Goal: Find specific page/section: Find specific page/section

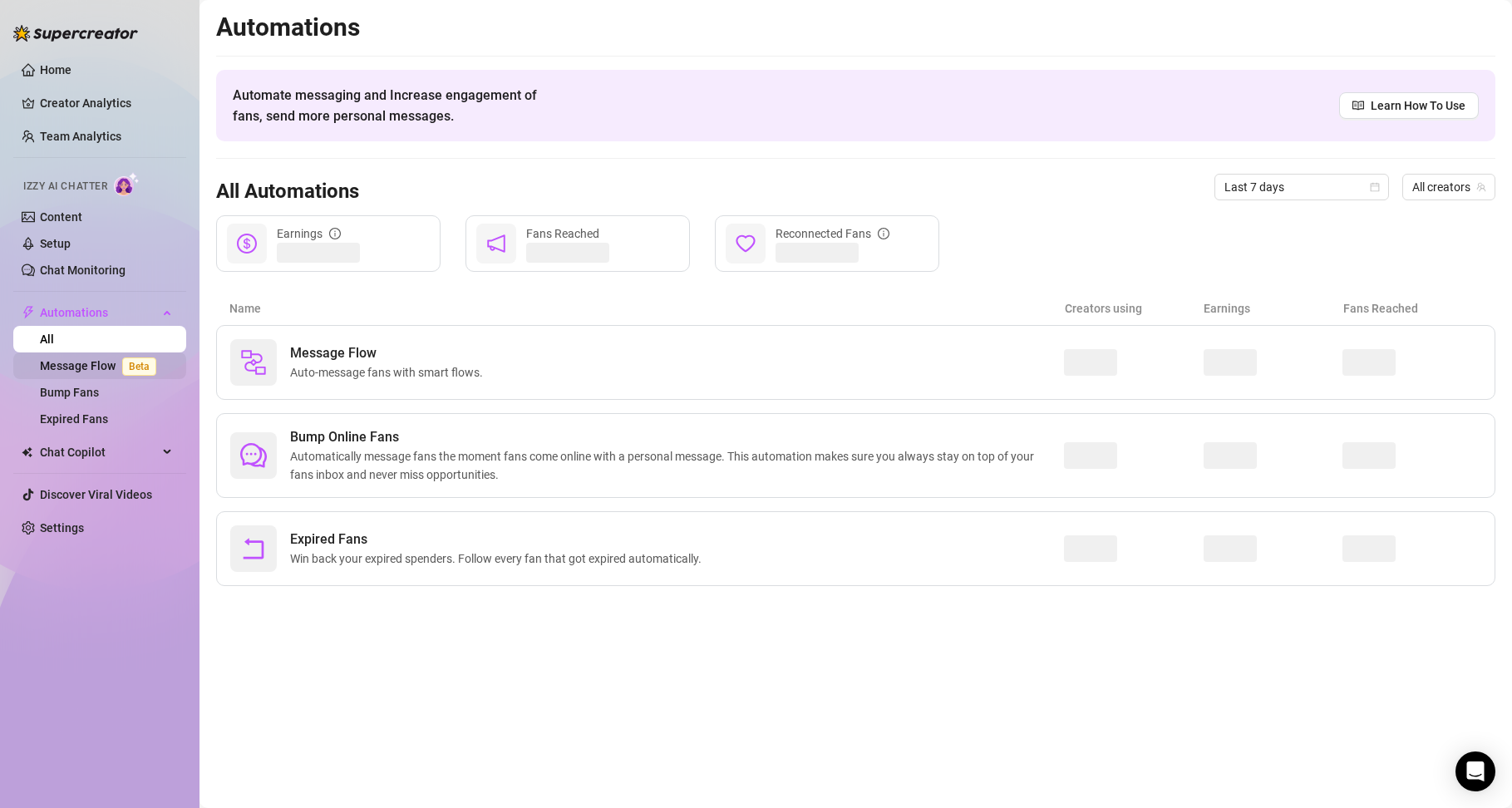
click at [99, 367] on link "Message Flow Beta" at bounding box center [101, 366] width 123 height 13
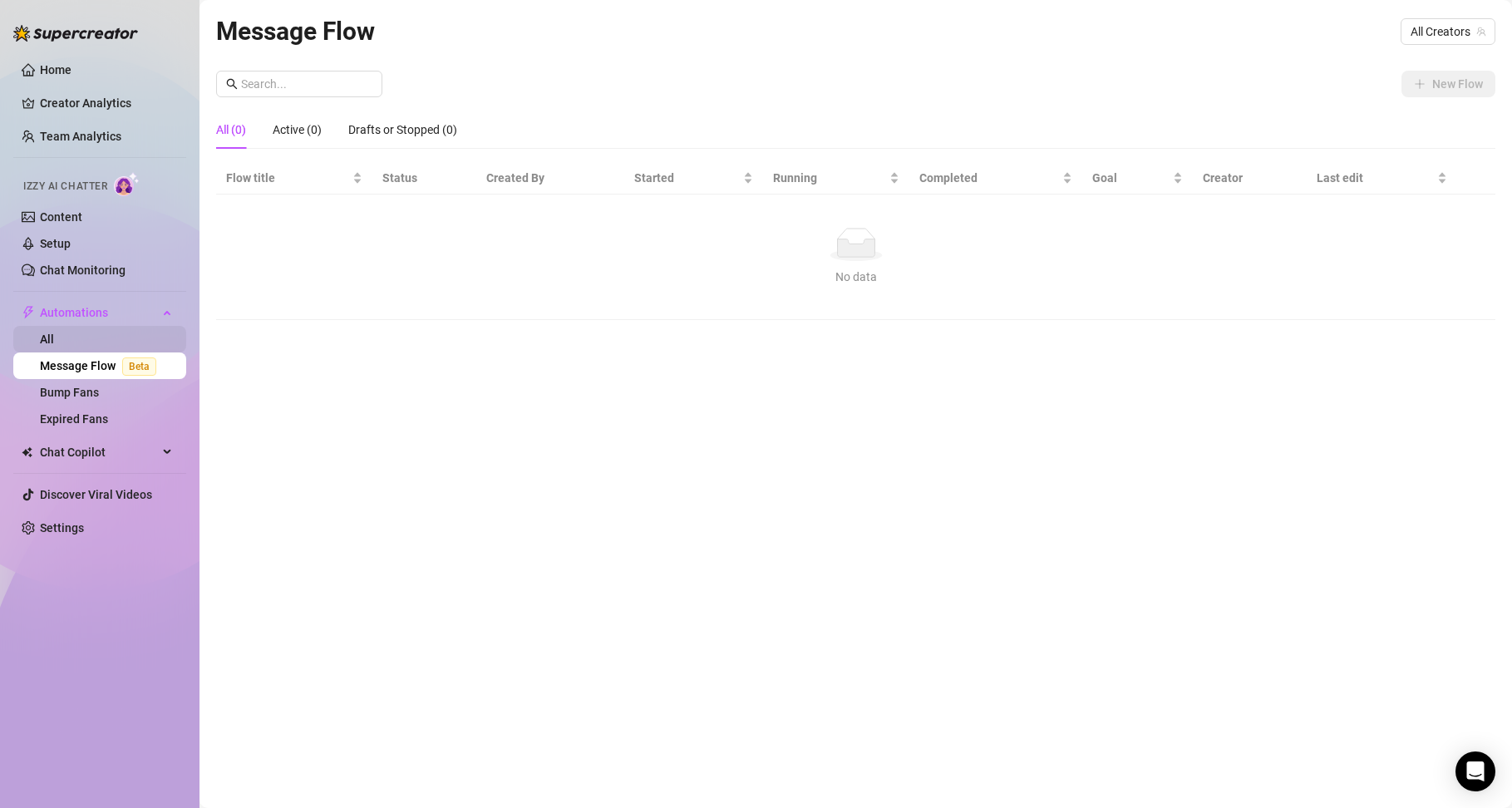
click at [54, 341] on link "All" at bounding box center [46, 339] width 14 height 13
